Goal: Task Accomplishment & Management: Manage account settings

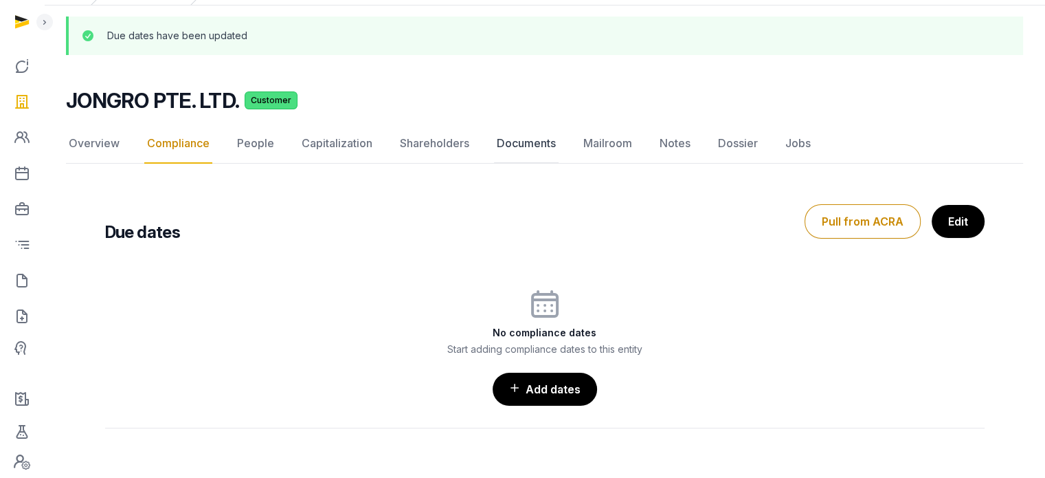
click at [544, 124] on link "Documents" at bounding box center [526, 144] width 65 height 40
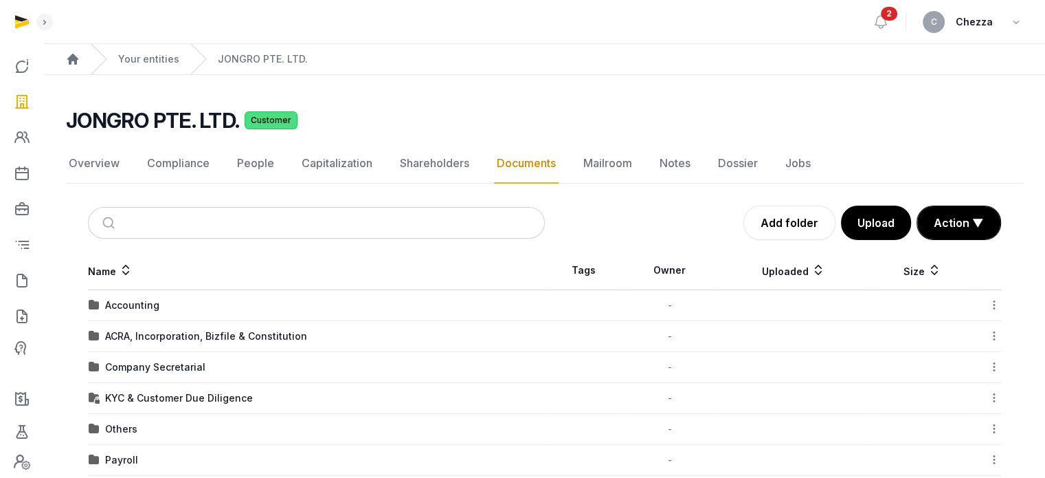
scroll to position [177, 0]
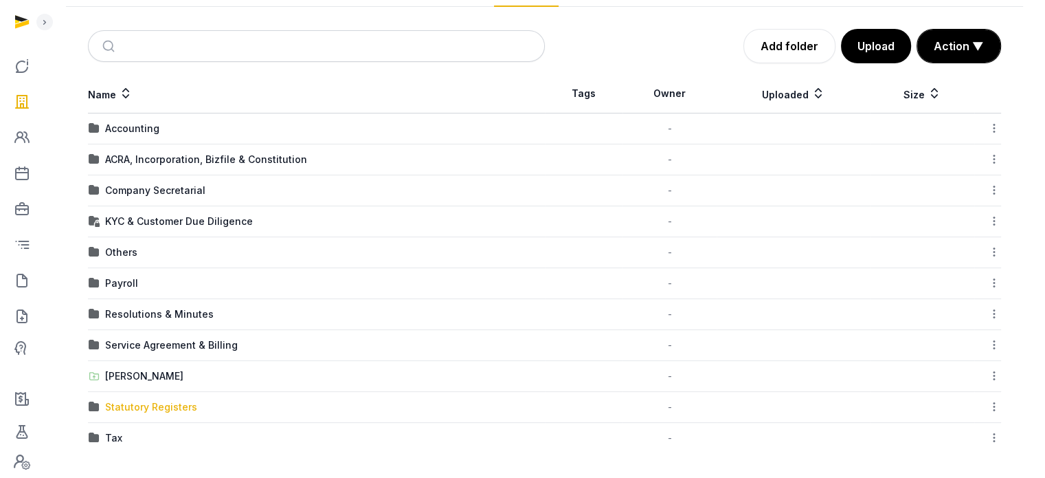
click at [168, 403] on div "Statutory Registers" at bounding box center [151, 407] width 92 height 14
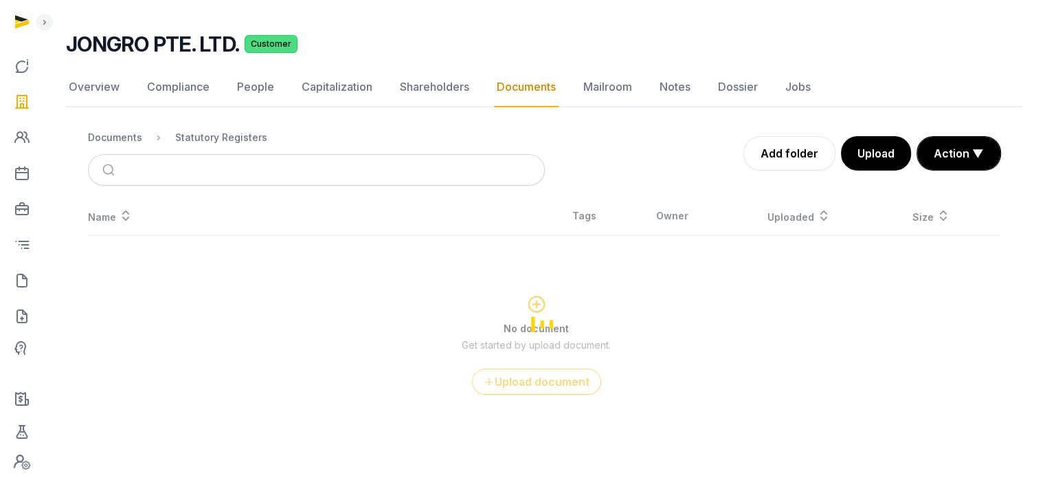
scroll to position [74, 0]
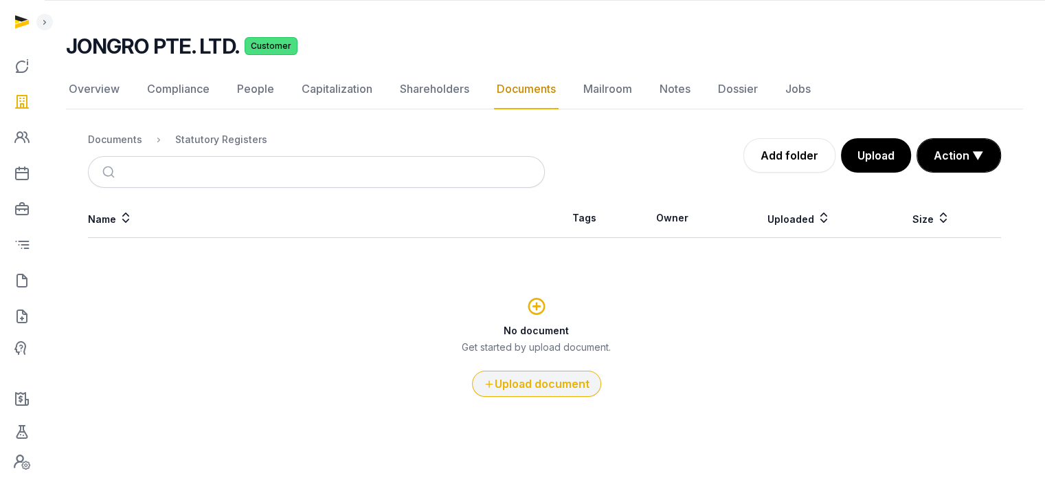
click at [535, 379] on button "Upload document" at bounding box center [536, 383] width 129 height 26
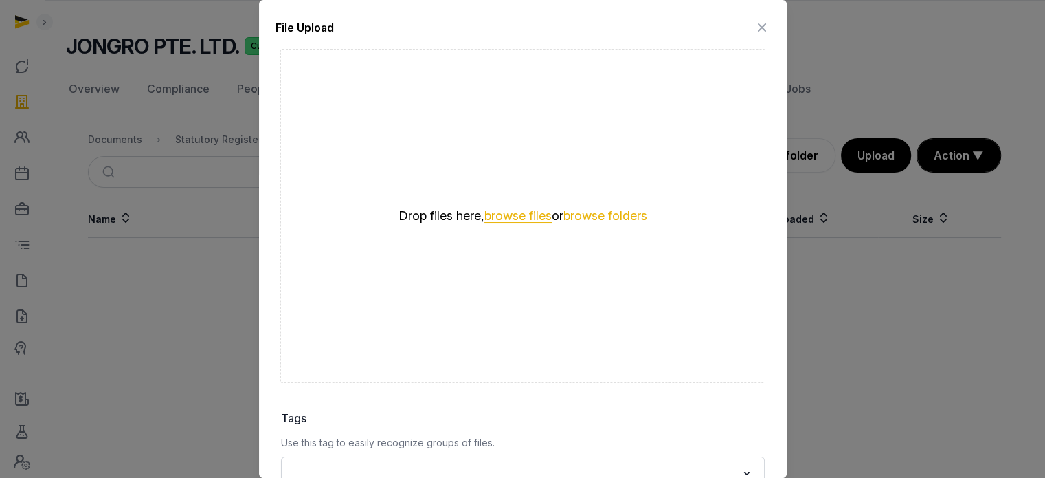
click at [494, 213] on button "browse files" at bounding box center [518, 216] width 67 height 13
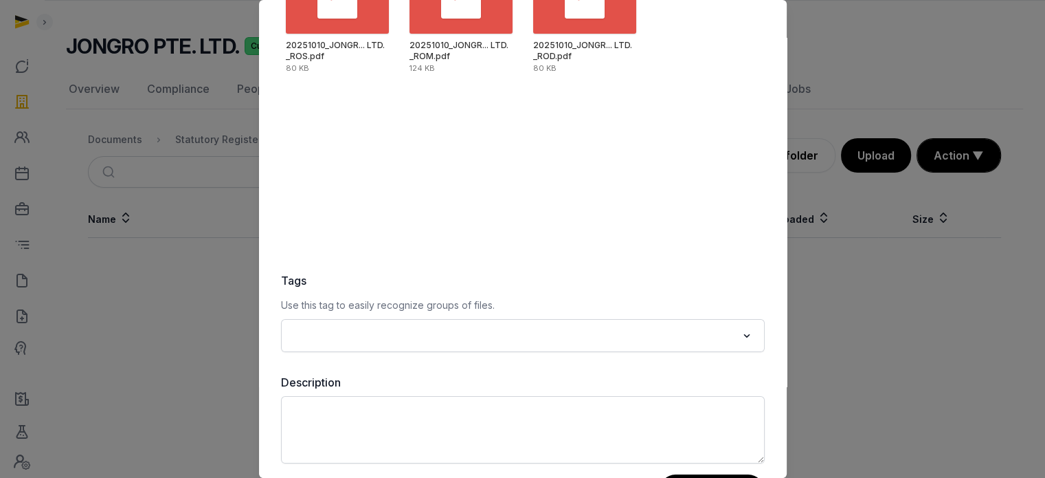
scroll to position [194, 0]
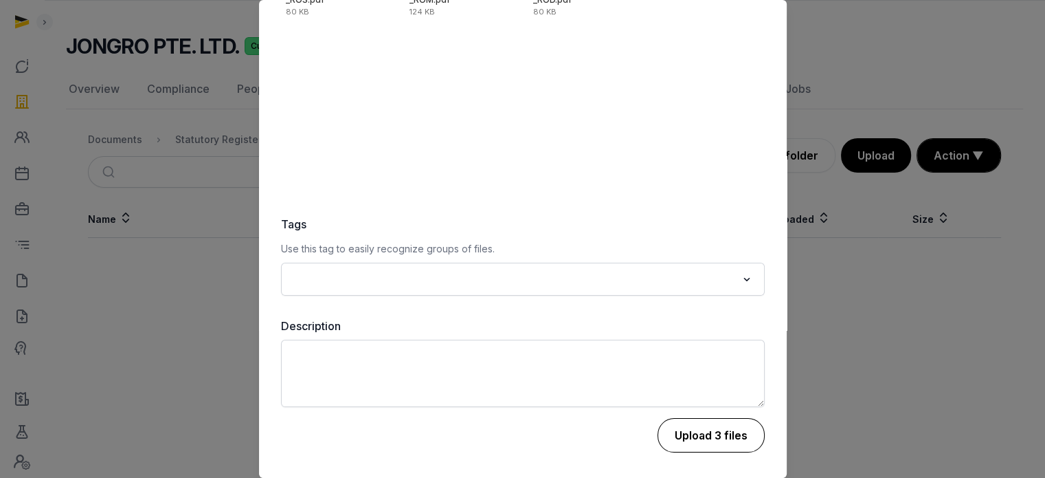
click at [691, 434] on button "Upload 3 files" at bounding box center [711, 435] width 107 height 34
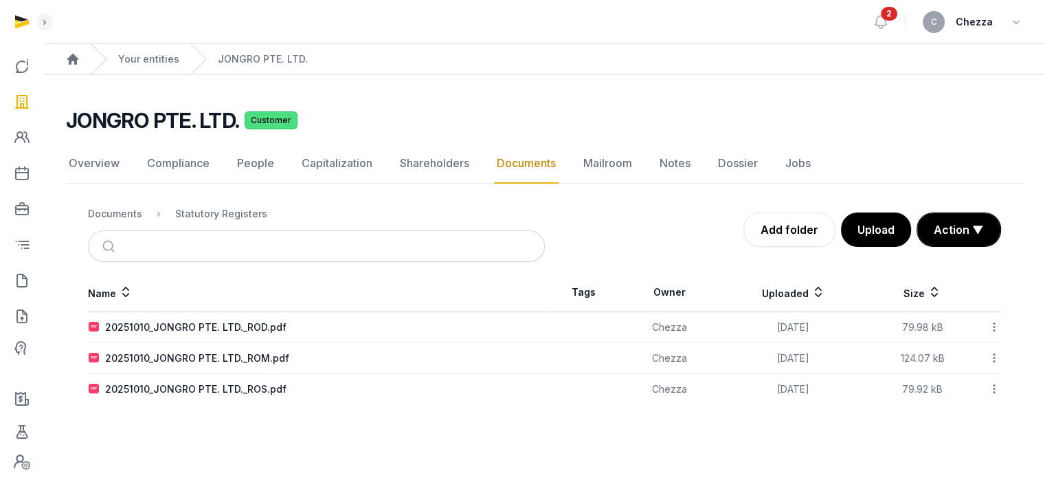
scroll to position [0, 0]
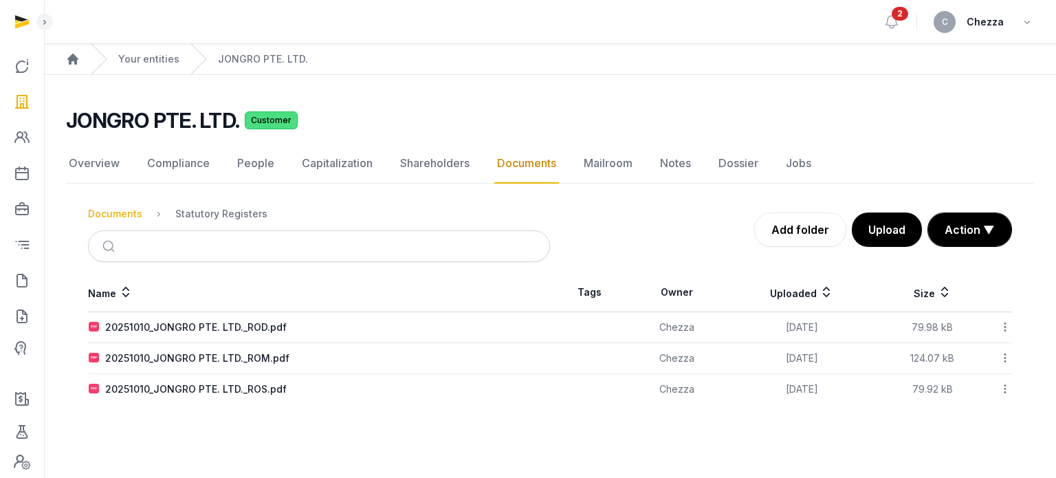
click at [105, 211] on div "Documents" at bounding box center [115, 214] width 54 height 14
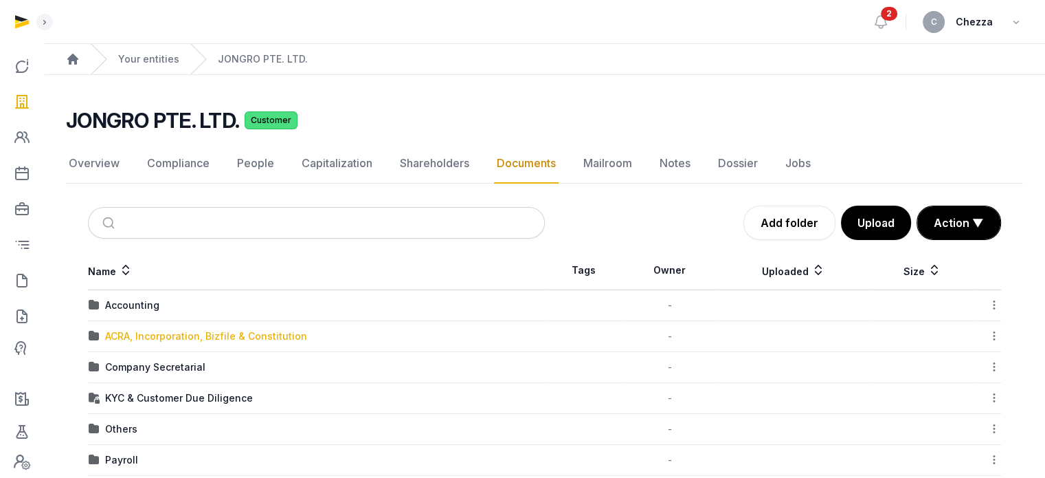
click at [173, 332] on div "ACRA, Incorporation, Bizfile & Constitution" at bounding box center [206, 336] width 202 height 14
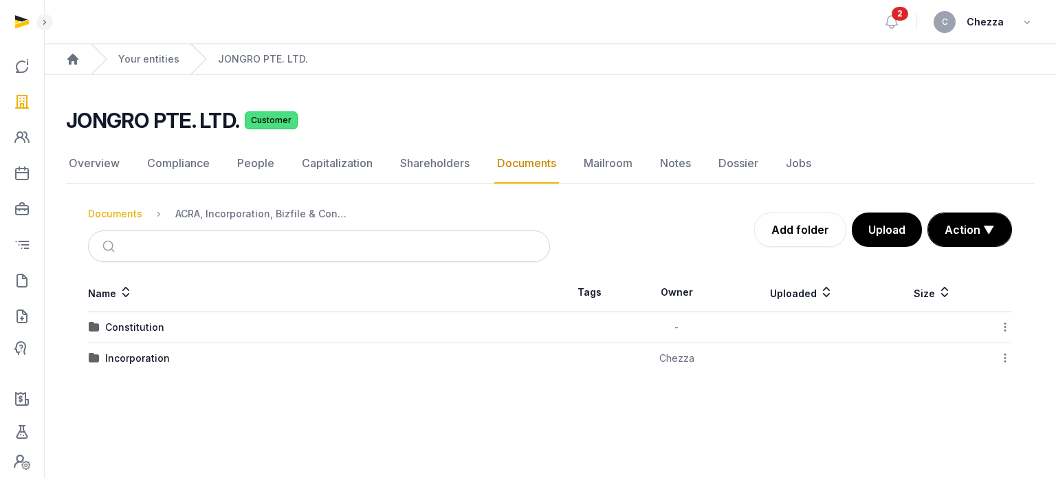
click at [128, 214] on div "Documents" at bounding box center [115, 214] width 54 height 14
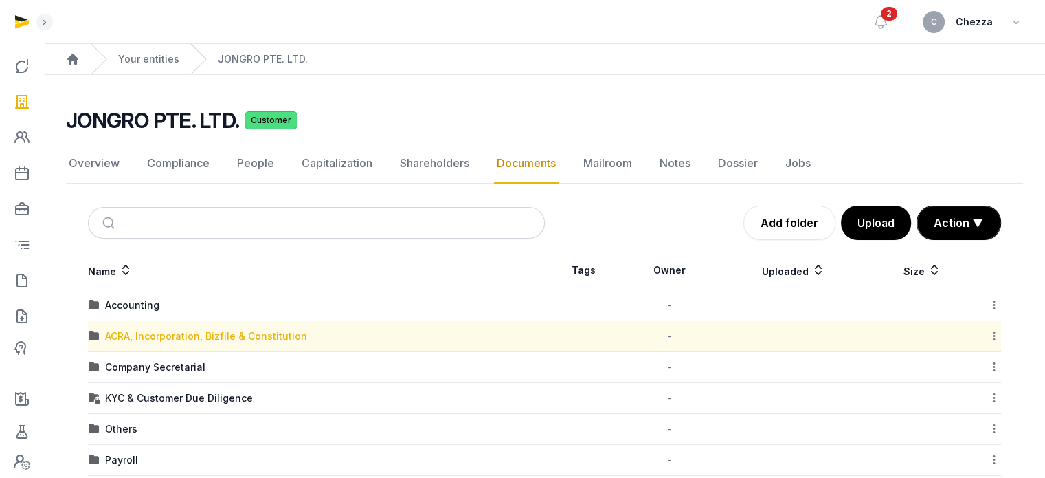
scroll to position [45, 0]
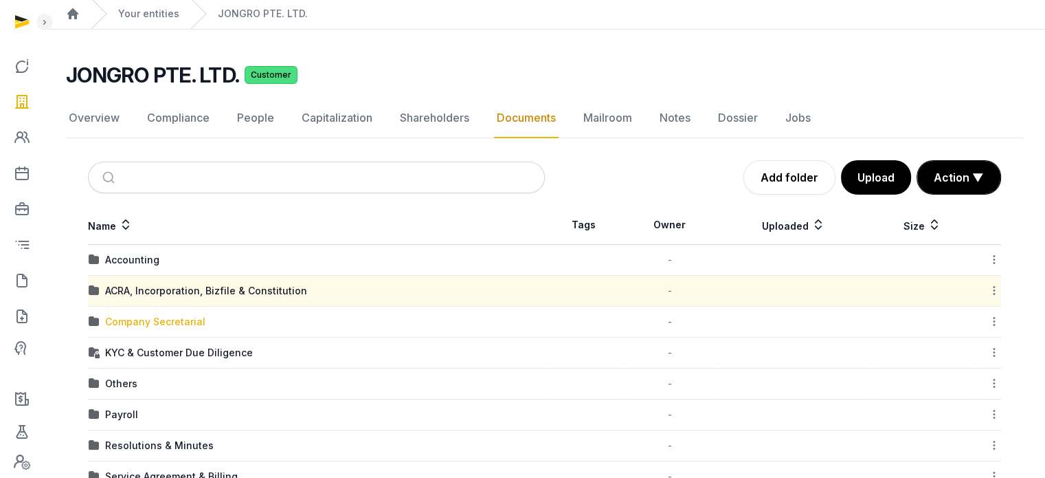
click at [146, 315] on div "Company Secretarial" at bounding box center [155, 322] width 100 height 14
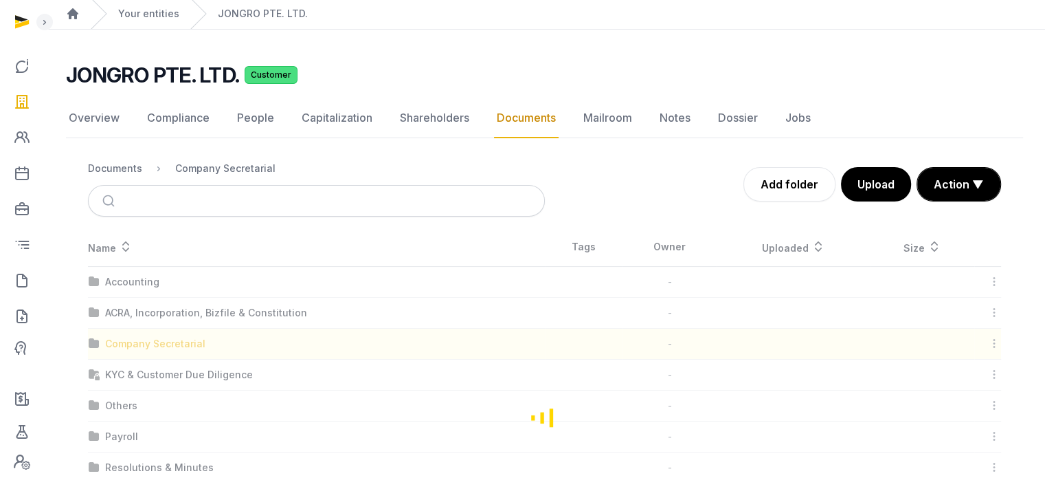
scroll to position [0, 0]
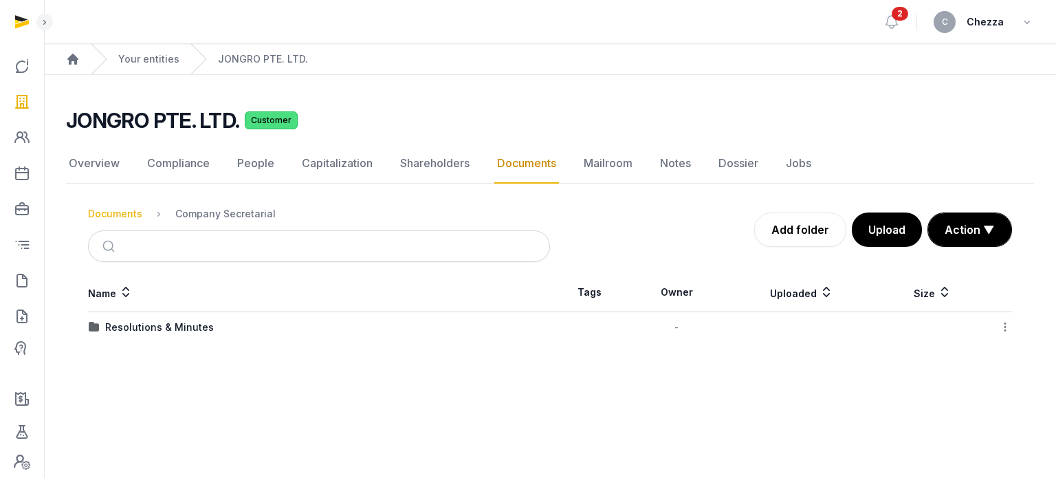
click at [117, 209] on div "Documents" at bounding box center [115, 214] width 54 height 14
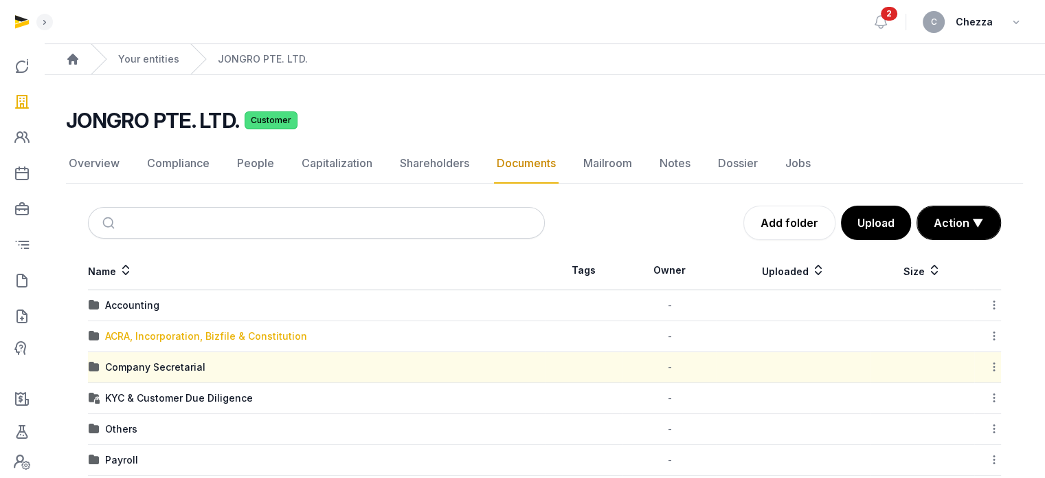
click at [179, 329] on div "ACRA, Incorporation, Bizfile & Constitution" at bounding box center [206, 336] width 202 height 14
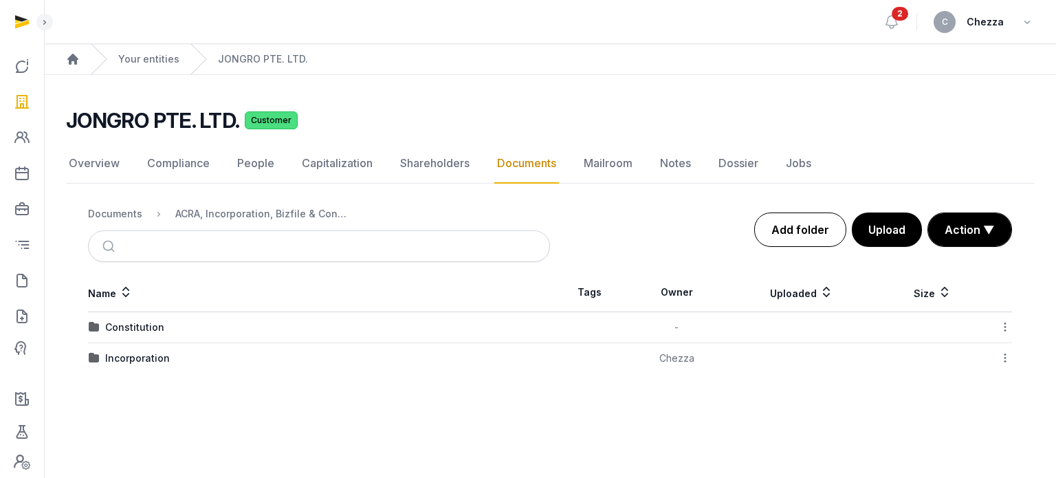
click at [812, 223] on link "Add folder" at bounding box center [800, 229] width 92 height 34
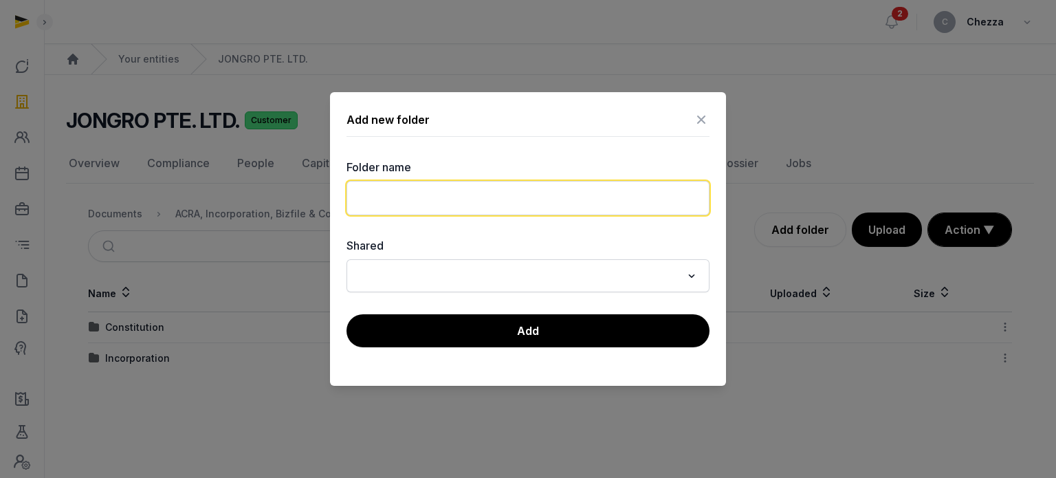
click at [457, 201] on input "text" at bounding box center [527, 198] width 363 height 34
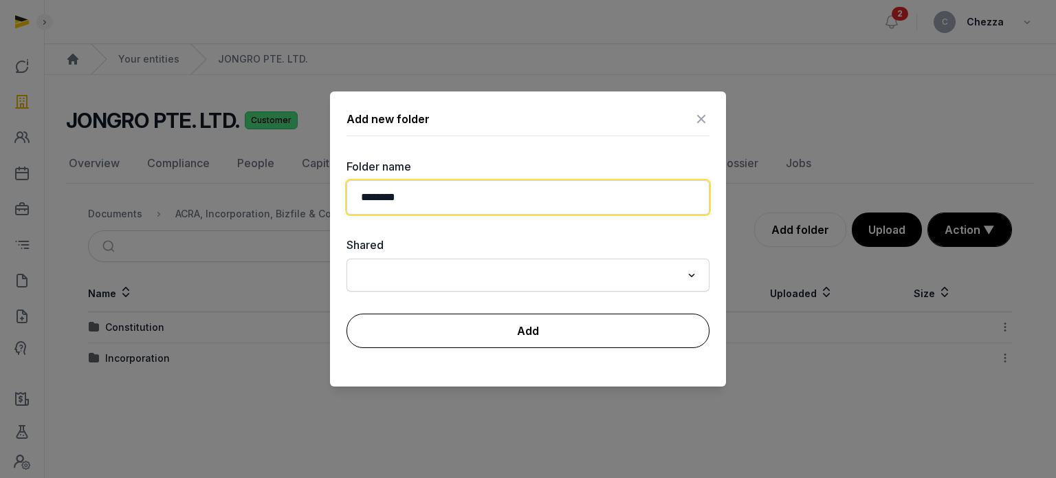
type input "********"
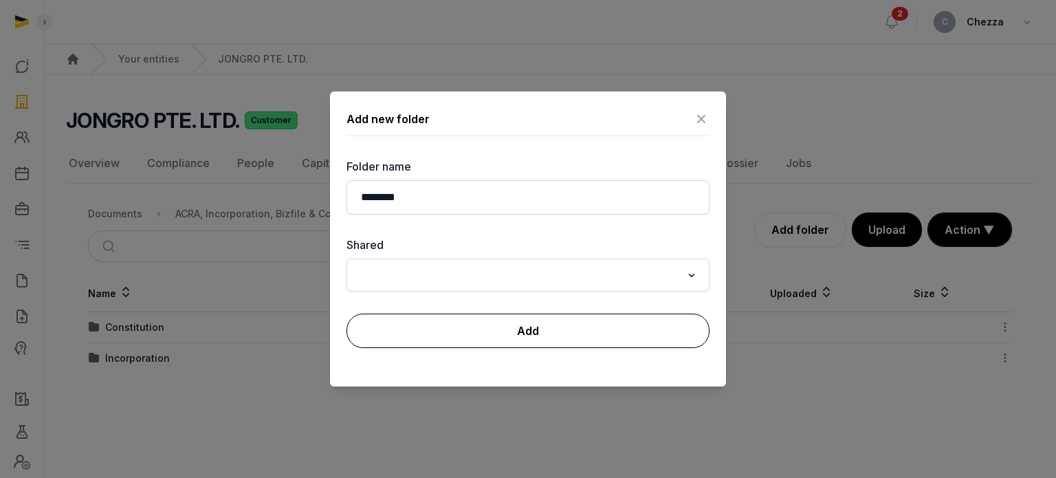
click at [555, 337] on button "Add" at bounding box center [527, 330] width 363 height 34
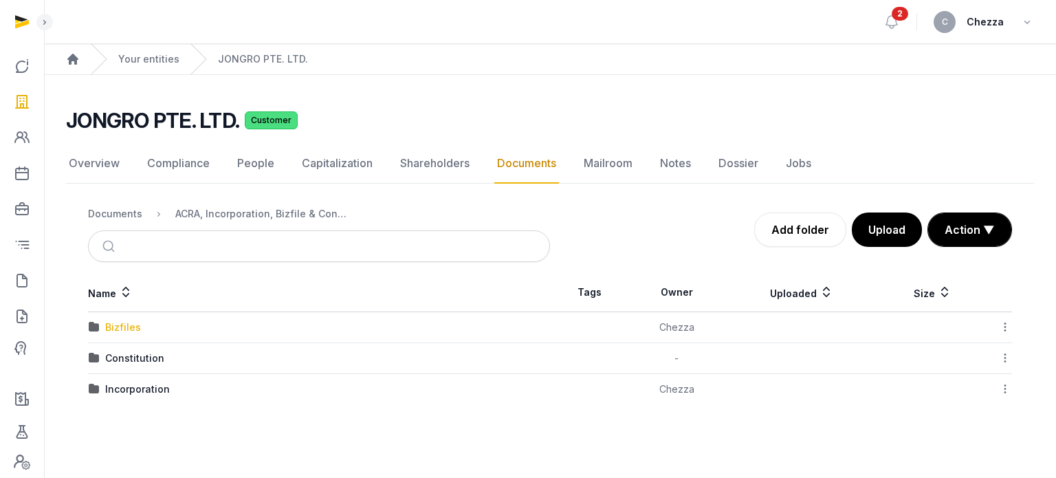
click at [126, 327] on div "Bizfiles" at bounding box center [123, 327] width 36 height 14
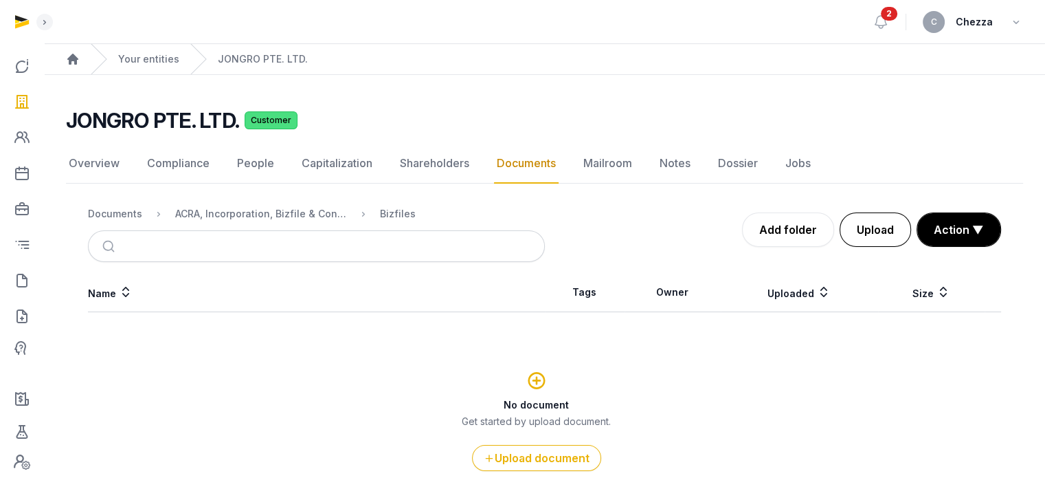
click at [874, 232] on button "Upload" at bounding box center [875, 229] width 71 height 34
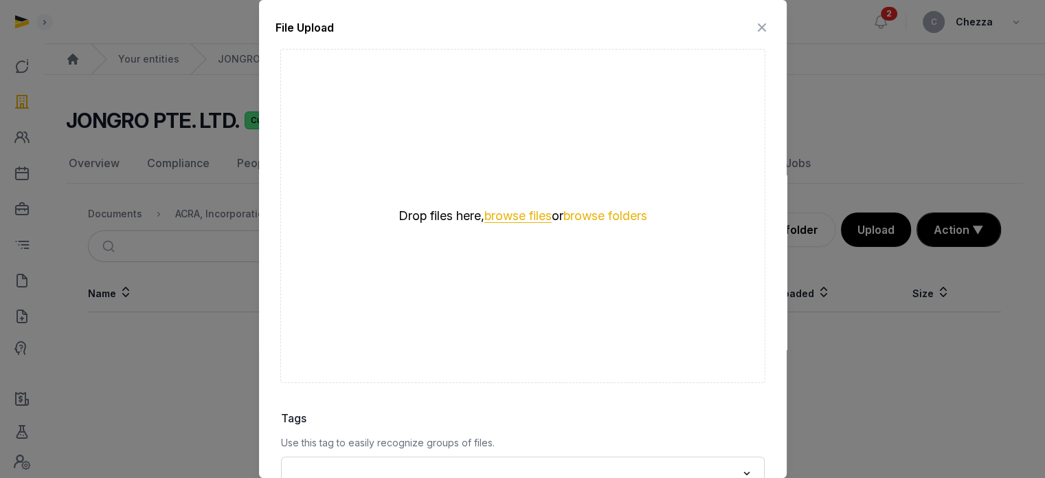
click at [492, 216] on button "browse files" at bounding box center [518, 216] width 67 height 13
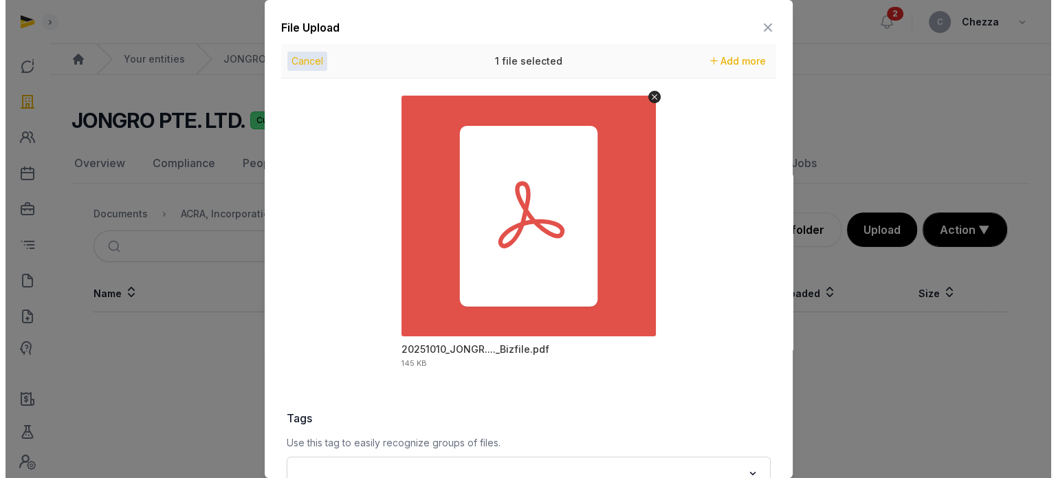
scroll to position [194, 0]
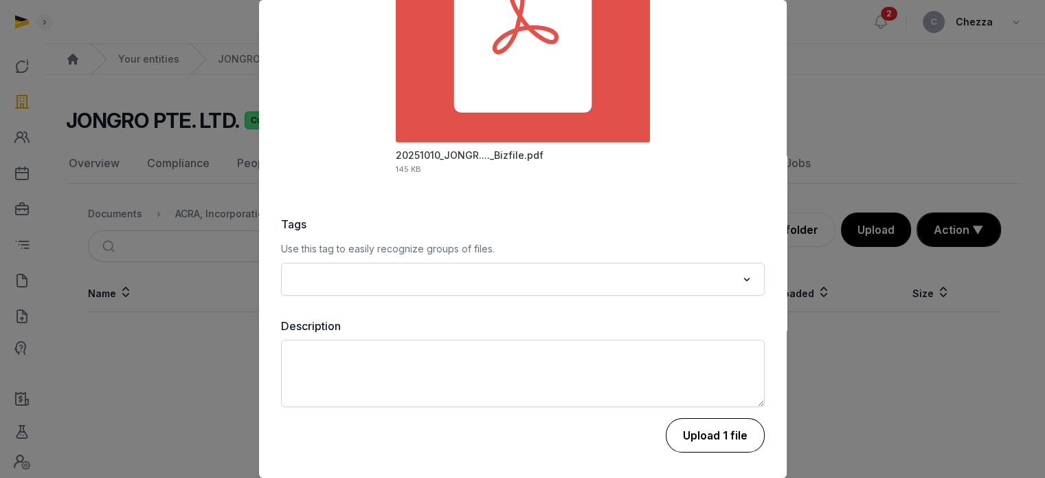
click at [730, 434] on button "Upload 1 file" at bounding box center [715, 435] width 99 height 34
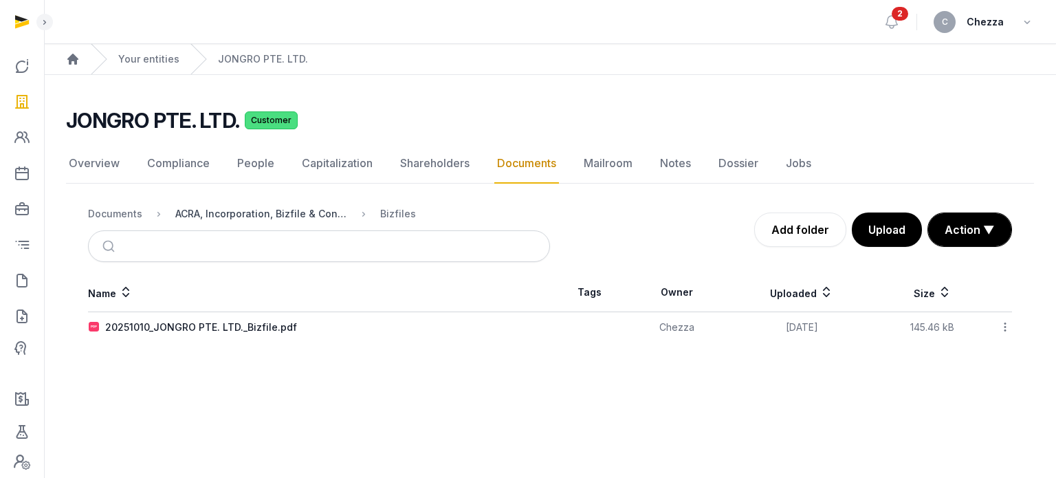
click at [295, 214] on div "ACRA, Incorporation, Bizfile & Constitution" at bounding box center [261, 214] width 172 height 14
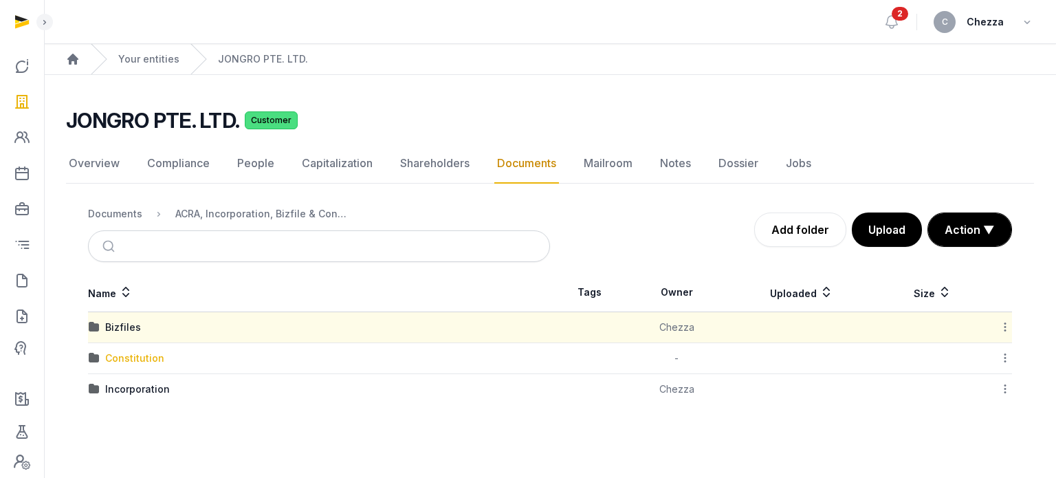
click at [126, 362] on div "Constitution" at bounding box center [134, 358] width 59 height 14
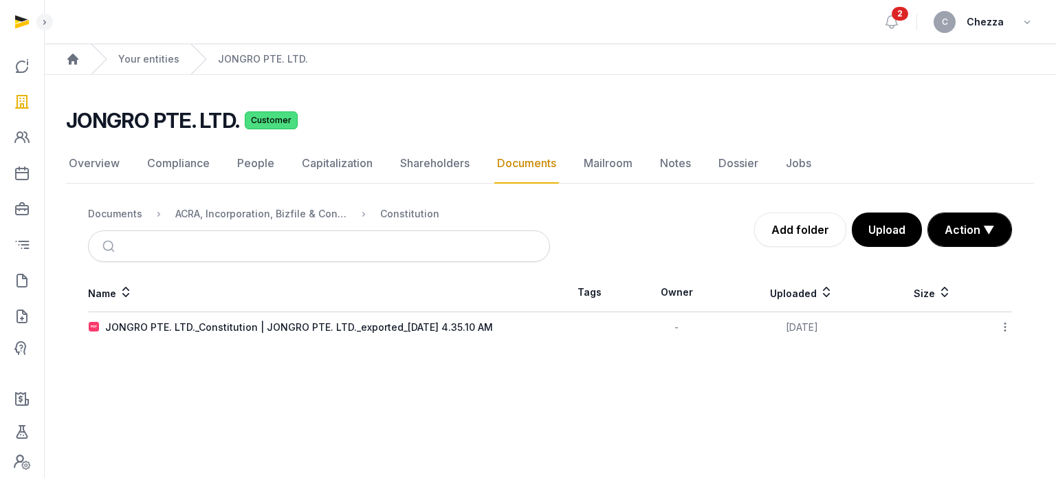
click at [322, 382] on main "Open sidebar 2 C Chezza Home Your entities JONGRO PTE. LTD. JONGRO PTE. LTD. Cu…" at bounding box center [528, 239] width 1056 height 478
click at [363, 324] on div "JONGRO PTE. LTD._Constitution | JONGRO PTE. LTD._exported_[DATE] 4.35.10 AM" at bounding box center [299, 327] width 388 height 14
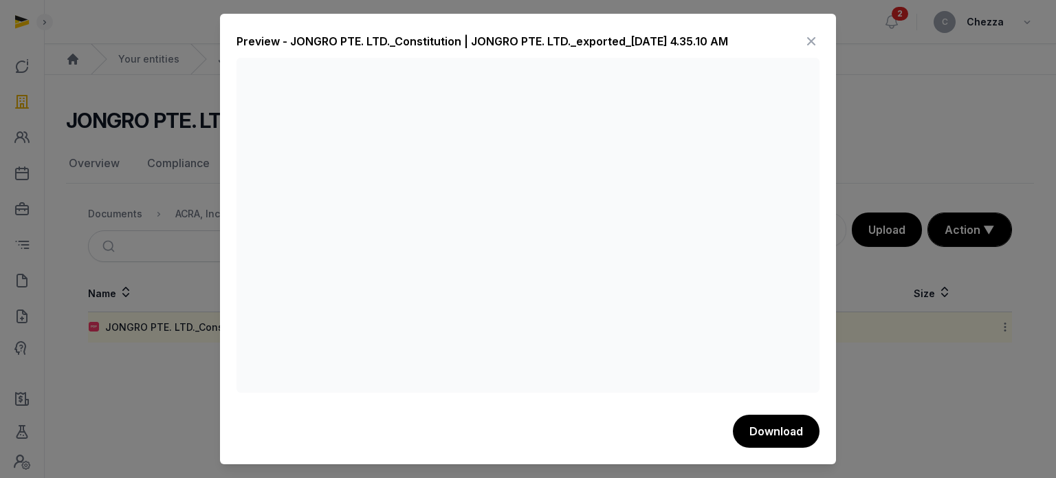
click at [810, 44] on icon at bounding box center [811, 41] width 16 height 22
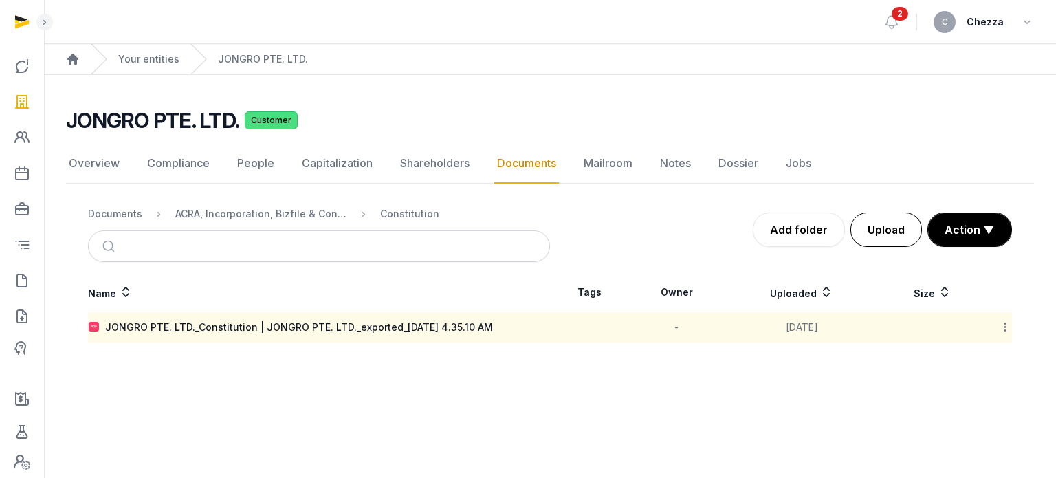
click at [905, 232] on button "Upload" at bounding box center [885, 229] width 71 height 34
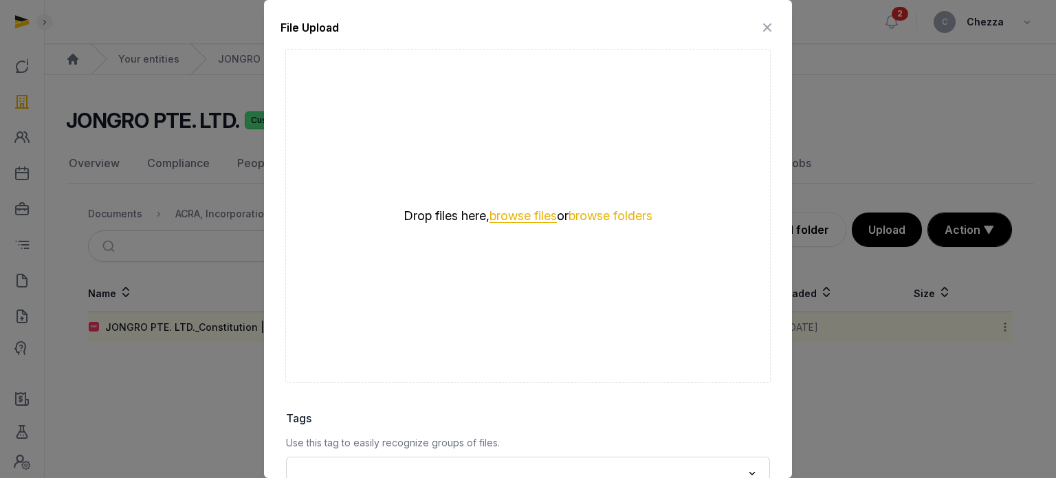
click at [513, 212] on button "browse files" at bounding box center [522, 216] width 67 height 13
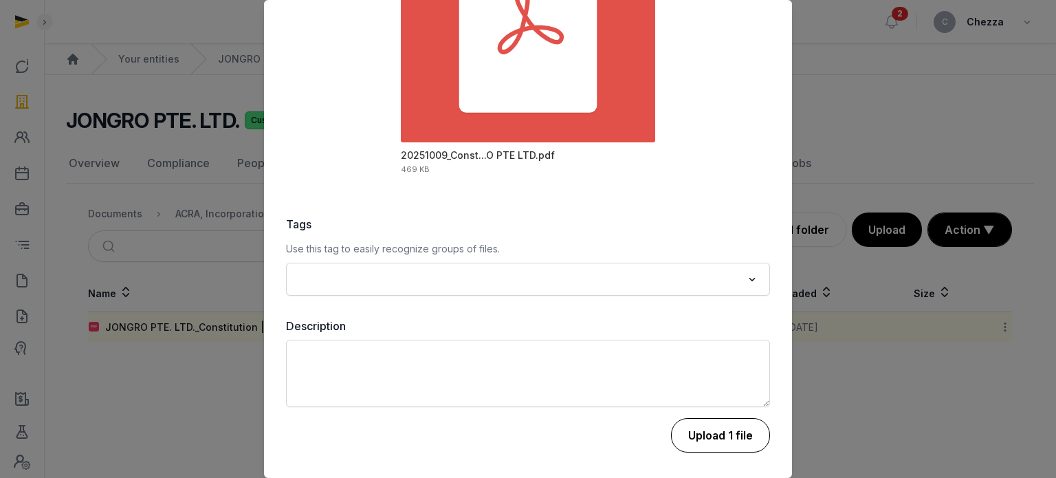
click at [704, 430] on button "Upload 1 file" at bounding box center [720, 435] width 99 height 34
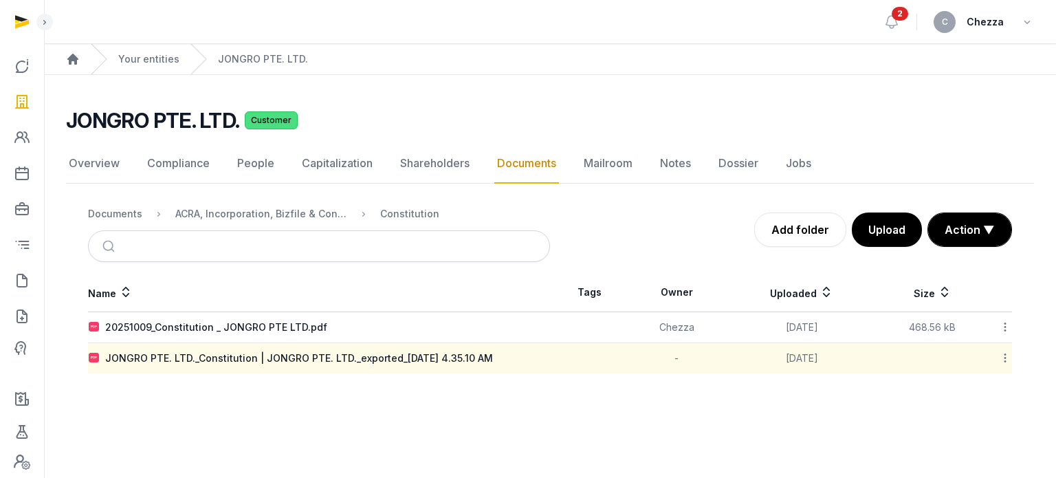
click at [358, 417] on main "Open sidebar 2 C Chezza Home Your entities JONGRO PTE. LTD. JONGRO PTE. LTD. Cu…" at bounding box center [528, 239] width 1056 height 478
click at [1007, 356] on icon at bounding box center [1005, 358] width 12 height 14
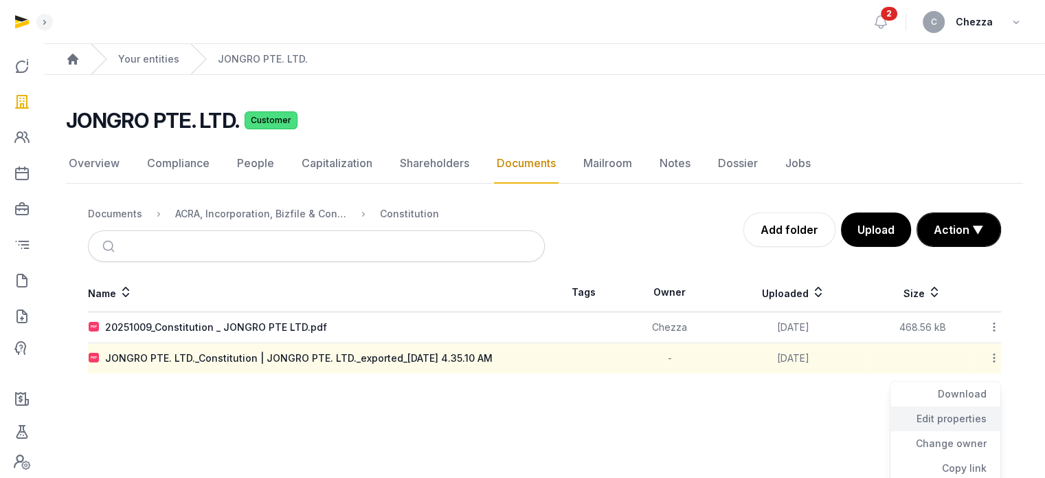
scroll to position [76, 0]
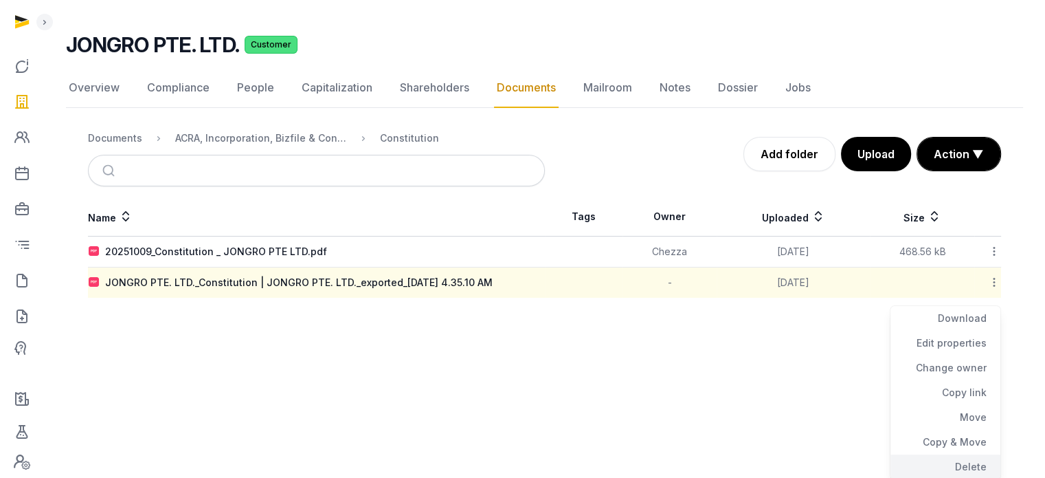
click at [966, 464] on div "Delete" at bounding box center [946, 466] width 110 height 25
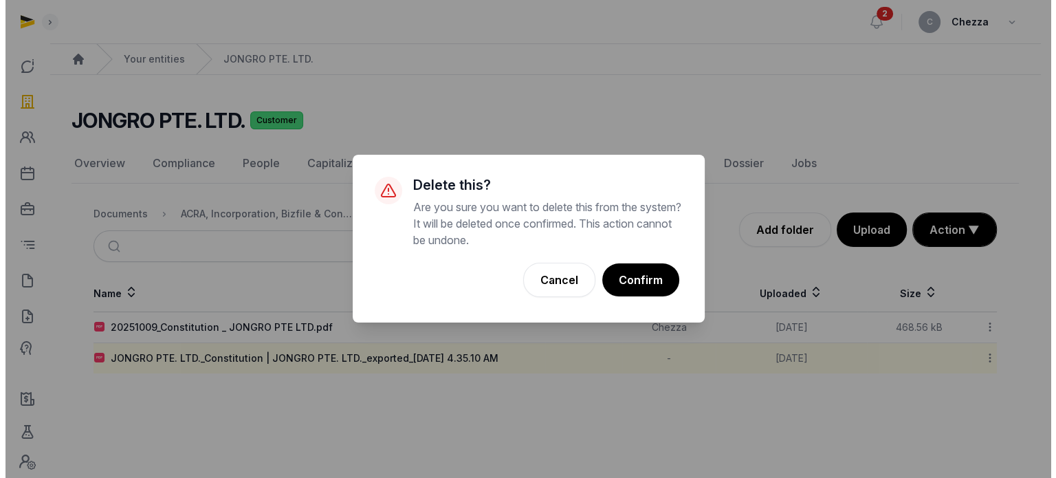
scroll to position [0, 0]
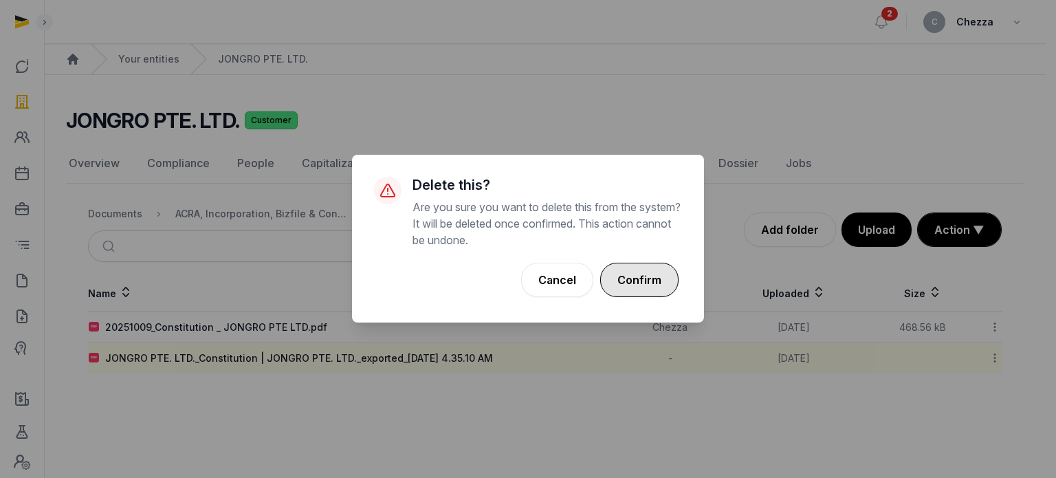
click at [647, 280] on button "Confirm" at bounding box center [639, 280] width 78 height 34
